Goal: Check status

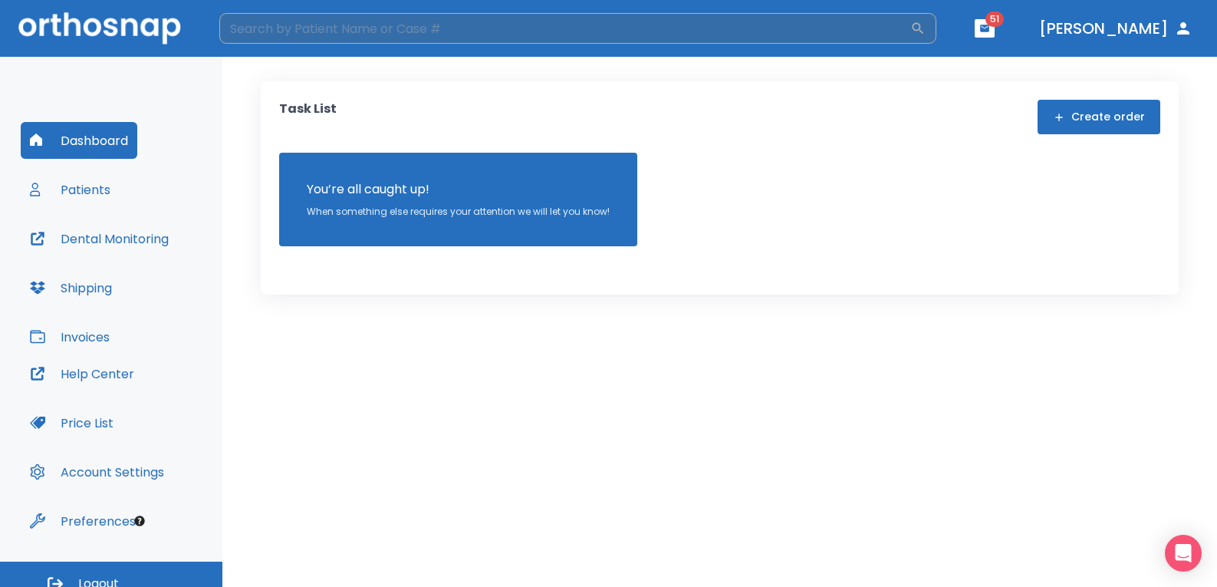
click at [267, 35] on input "search" at bounding box center [564, 28] width 691 height 31
click at [88, 197] on button "Patients" at bounding box center [70, 189] width 99 height 37
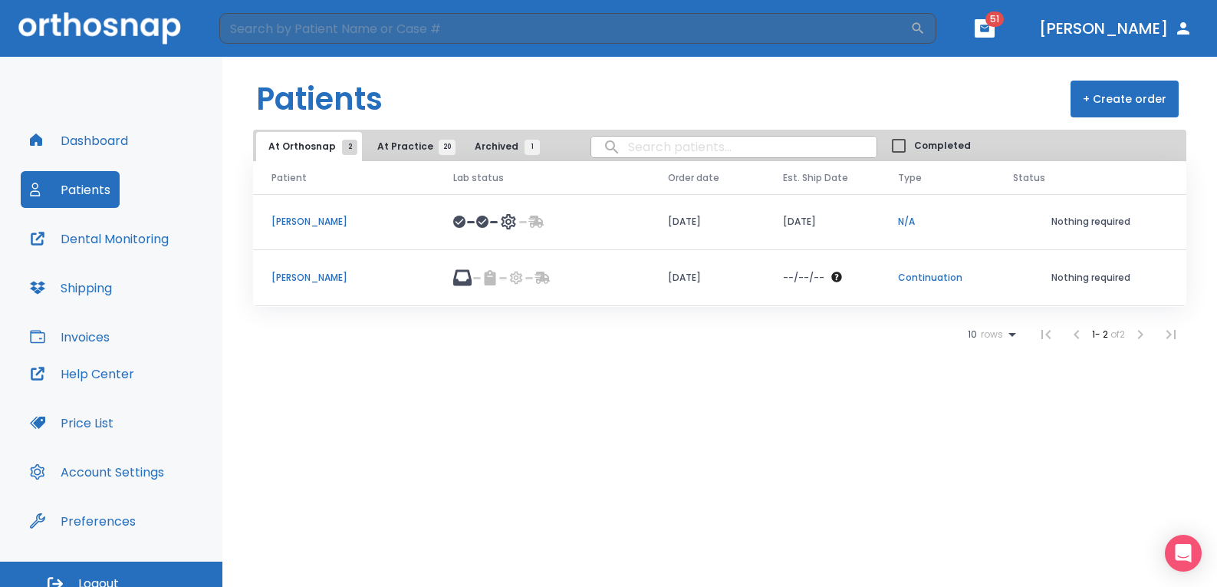
click at [621, 146] on input "search" at bounding box center [733, 147] width 285 height 30
type input "[PERSON_NAME]"
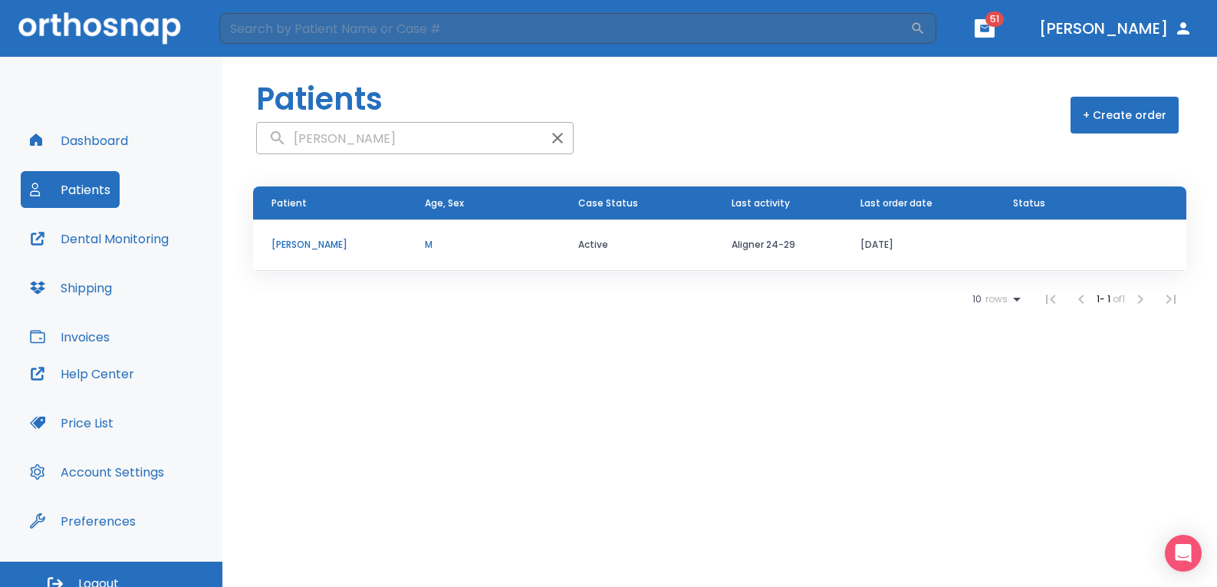
click at [333, 248] on p "[PERSON_NAME]" at bounding box center [329, 245] width 117 height 14
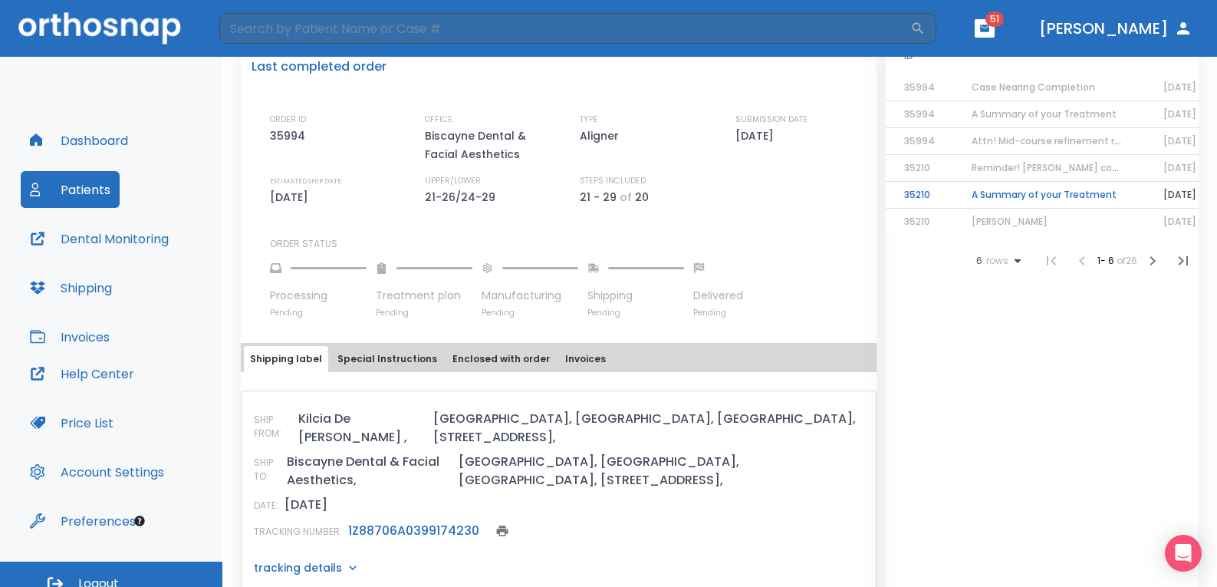
scroll to position [383, 0]
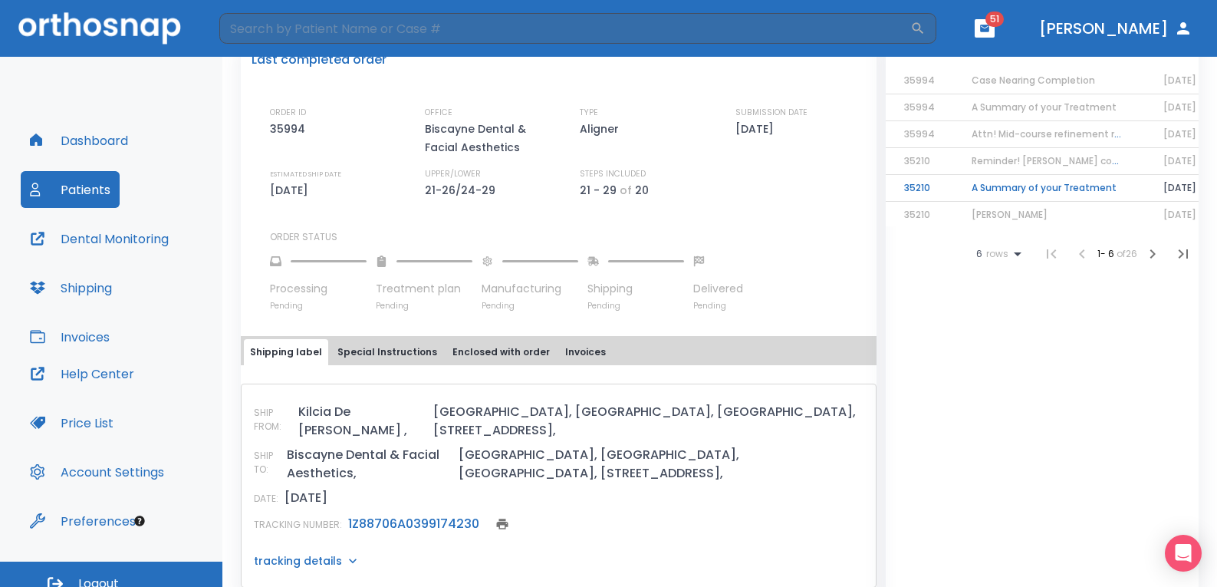
drag, startPoint x: 279, startPoint y: 463, endPoint x: 341, endPoint y: 452, distance: 63.0
click at [340, 488] on div "DATE: [DATE]" at bounding box center [559, 497] width 610 height 18
